Goal: Navigation & Orientation: Find specific page/section

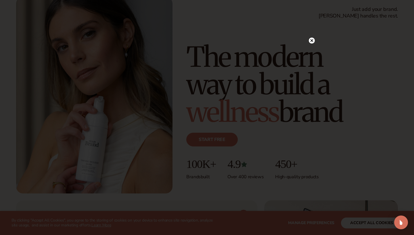
scroll to position [15, 0]
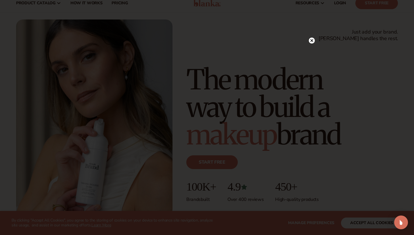
click at [312, 41] on icon at bounding box center [311, 40] width 3 height 3
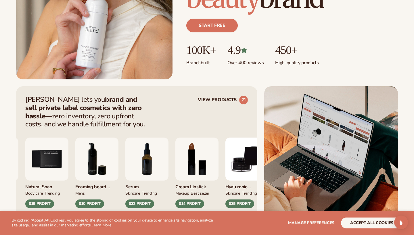
scroll to position [190, 0]
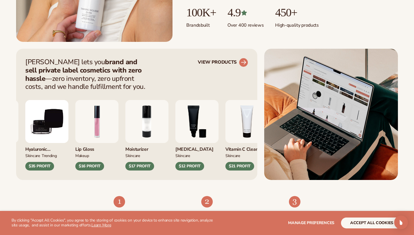
click at [244, 64] on circle at bounding box center [243, 62] width 13 height 13
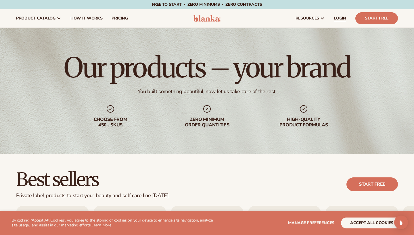
click at [340, 17] on span "LOGIN" at bounding box center [340, 18] width 12 height 5
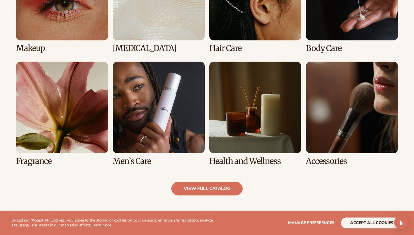
scroll to position [484, 0]
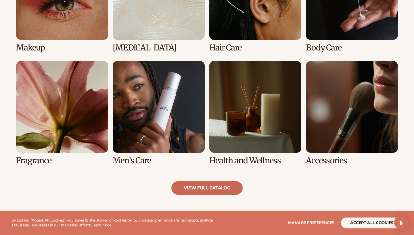
click at [217, 186] on link "view full catalog" at bounding box center [207, 188] width 72 height 14
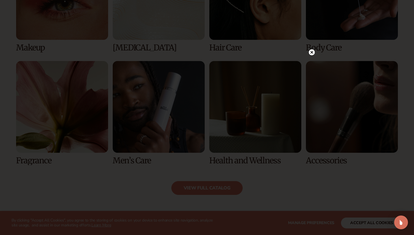
click at [312, 54] on circle at bounding box center [311, 52] width 6 height 6
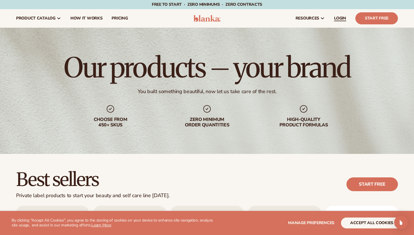
scroll to position [0, 0]
click at [339, 19] on span "LOGIN" at bounding box center [340, 18] width 12 height 5
